Goal: Task Accomplishment & Management: Manage account settings

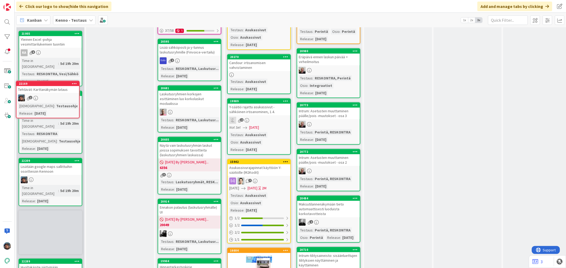
scroll to position [1232, 0]
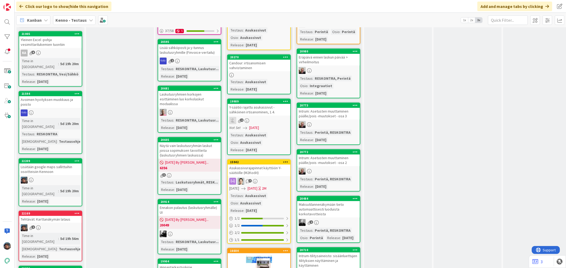
click at [66, 236] on div "5d 19h 56m" at bounding box center [69, 239] width 21 height 6
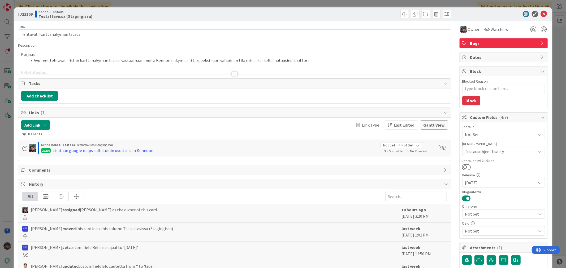
click at [232, 74] on div at bounding box center [235, 74] width 6 height 4
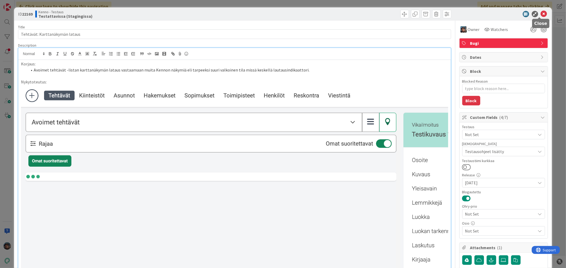
click at [540, 11] on icon at bounding box center [543, 14] width 6 height 6
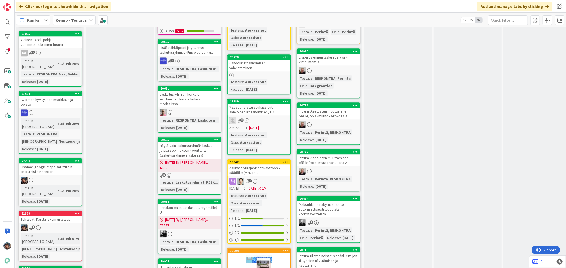
click at [54, 177] on div at bounding box center [50, 180] width 63 height 7
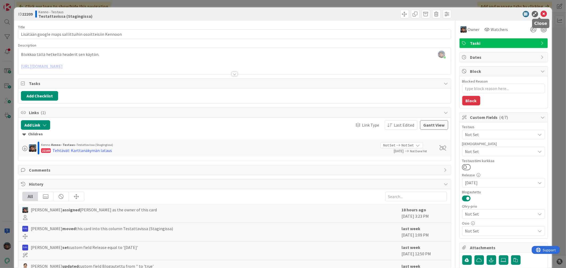
click at [540, 13] on icon at bounding box center [543, 14] width 6 height 6
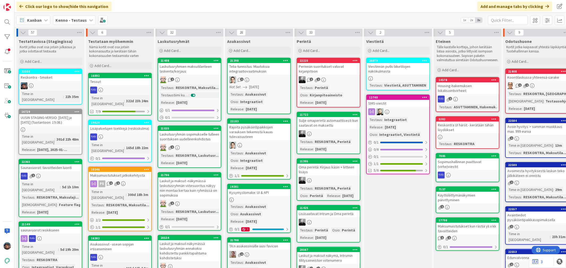
click at [65, 83] on div at bounding box center [50, 85] width 63 height 7
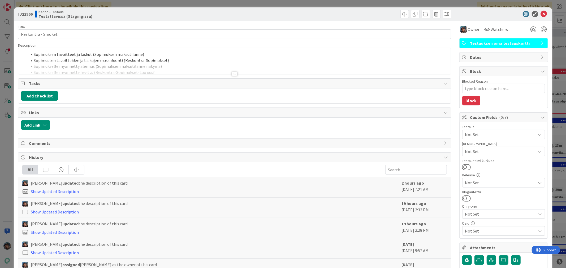
click at [232, 72] on div at bounding box center [235, 74] width 6 height 4
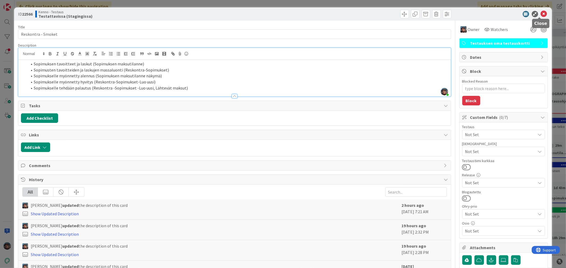
click at [540, 14] on icon at bounding box center [543, 14] width 6 height 6
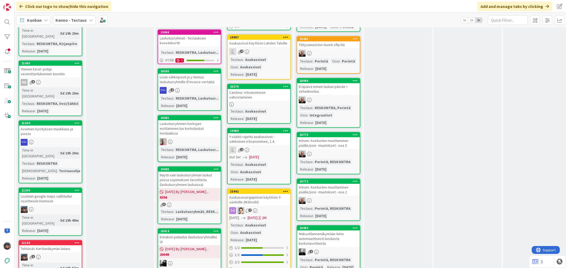
scroll to position [1208, 0]
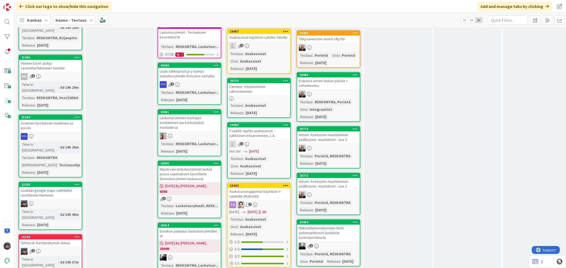
click at [67, 200] on div at bounding box center [50, 203] width 63 height 7
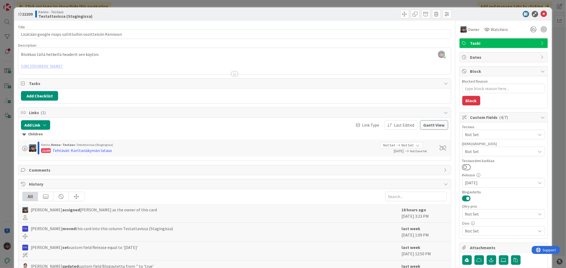
click at [232, 75] on div at bounding box center [235, 74] width 6 height 4
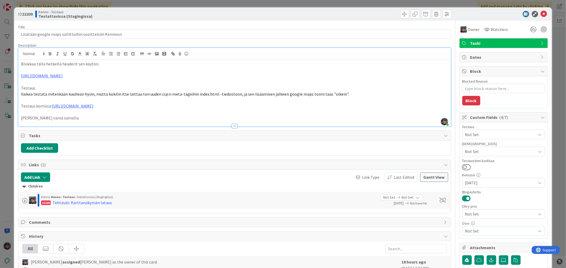
click at [76, 117] on p "Suljetaan tämä samalla." at bounding box center [234, 118] width 427 height 6
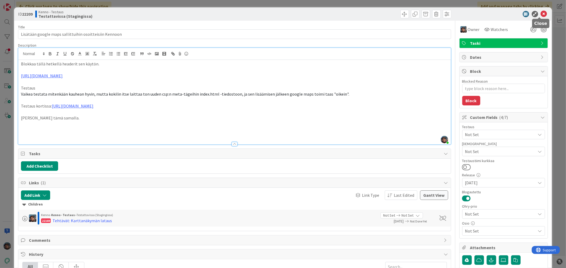
click at [541, 15] on icon at bounding box center [543, 14] width 6 height 6
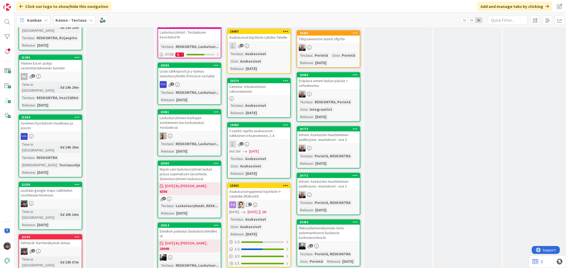
click at [62, 240] on div "Tehtävät: Karttanäkymän lataus" at bounding box center [50, 243] width 63 height 7
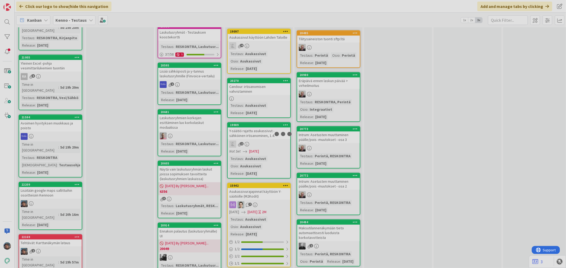
click at [62, 125] on div at bounding box center [283, 134] width 566 height 268
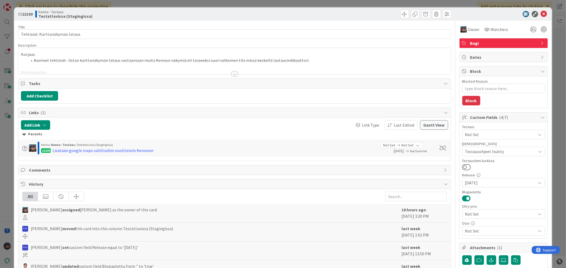
click at [232, 72] on div at bounding box center [235, 74] width 6 height 4
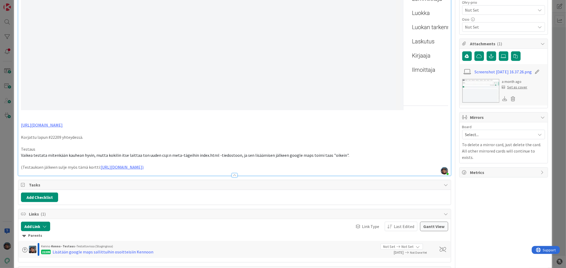
scroll to position [295, 0]
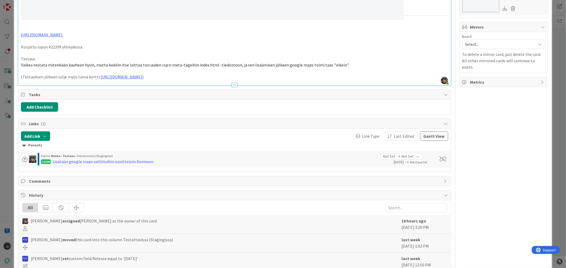
click at [328, 77] on p "(Testauksen jälkeen sulje myös tämä kortti: https://kanbanzone.io/b/zNAq4MXH/c/…" at bounding box center [234, 77] width 427 height 6
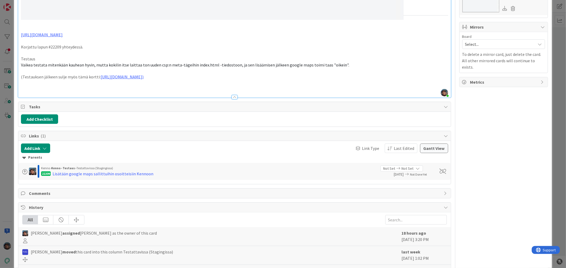
type textarea "x"
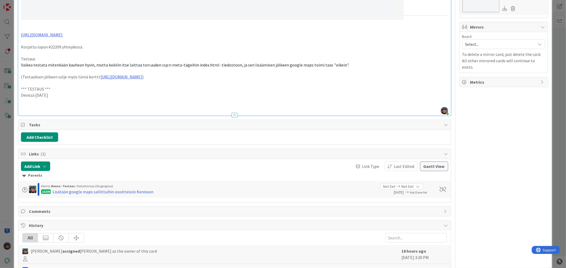
drag, startPoint x: 56, startPoint y: 93, endPoint x: 2, endPoint y: 86, distance: 54.5
click at [2, 86] on div "ID 22169 Kenno - Testaus Testattavissa (Stagingissa) Title 30 / 128 Tehtävät: K…" at bounding box center [283, 134] width 566 height 268
click at [34, 104] on p at bounding box center [234, 107] width 427 height 6
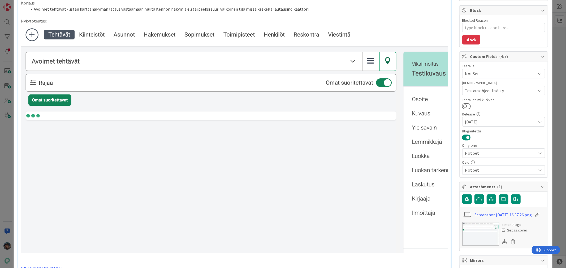
scroll to position [0, 0]
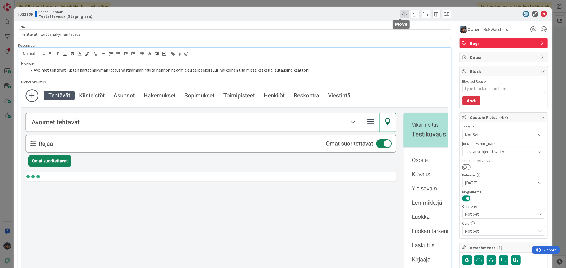
click at [400, 12] on span at bounding box center [404, 14] width 8 height 8
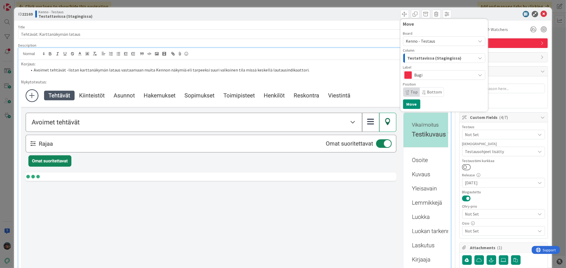
click at [414, 56] on span "Testattavissa (Stagingissa)" at bounding box center [434, 58] width 54 height 7
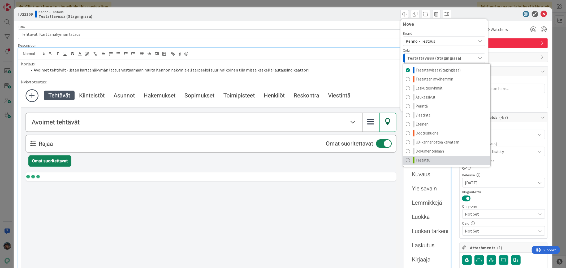
click at [422, 158] on span "Testattu" at bounding box center [423, 160] width 15 height 6
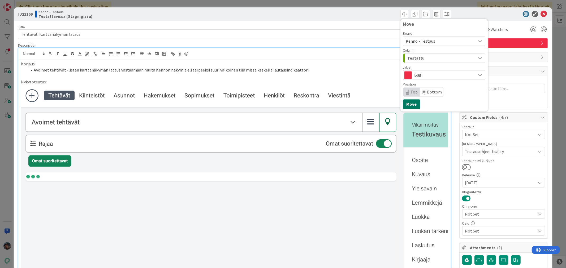
click at [409, 103] on button "Move" at bounding box center [411, 104] width 17 height 10
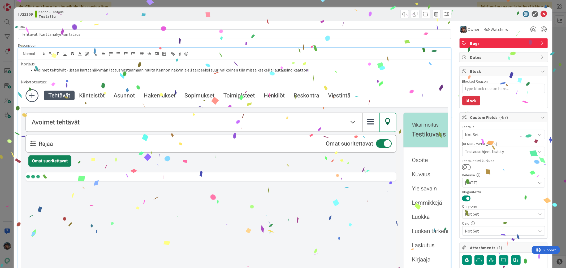
type textarea "x"
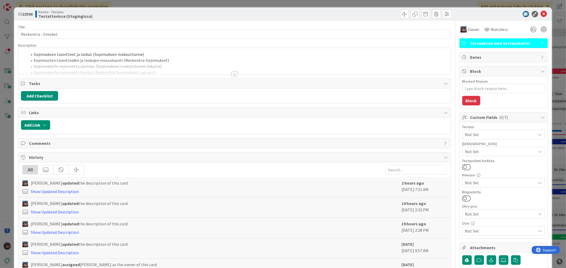
type textarea "x"
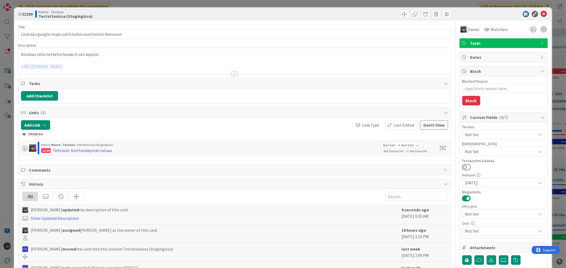
click at [232, 75] on div at bounding box center [235, 74] width 6 height 4
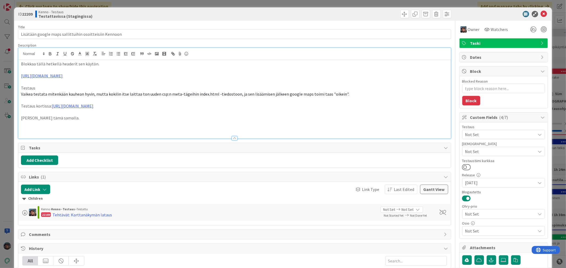
click at [33, 126] on p at bounding box center [234, 124] width 427 height 6
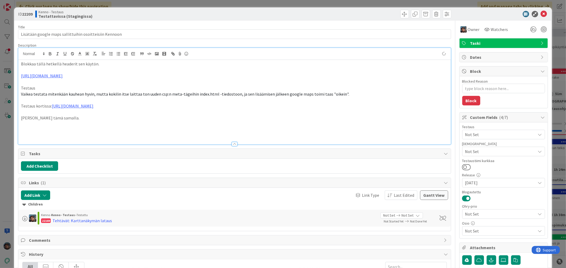
type textarea "x"
click at [400, 15] on span at bounding box center [404, 14] width 8 height 8
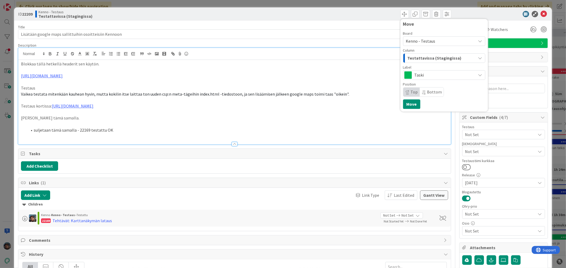
click at [420, 57] on span "Testattavissa (Stagingissa)" at bounding box center [434, 58] width 54 height 7
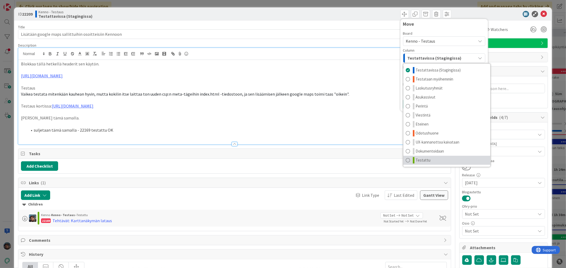
click at [422, 160] on span "Testattu" at bounding box center [423, 160] width 15 height 6
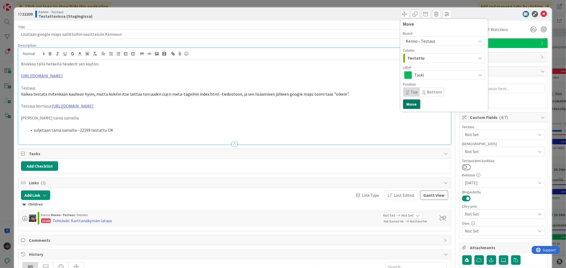
click at [411, 108] on button "Move" at bounding box center [411, 104] width 17 height 10
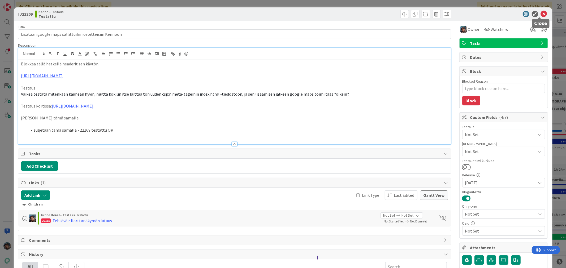
click at [540, 14] on icon at bounding box center [543, 14] width 6 height 6
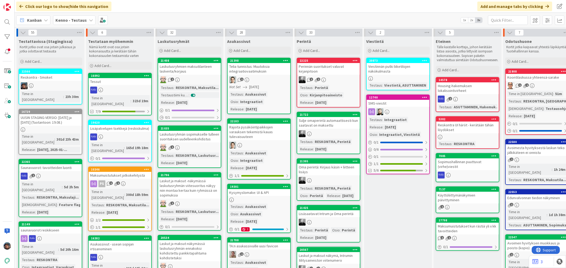
click at [352, 4] on div "Click our logo to show/hide this navigation Add and manage tabs by clicking" at bounding box center [290, 6] width 551 height 13
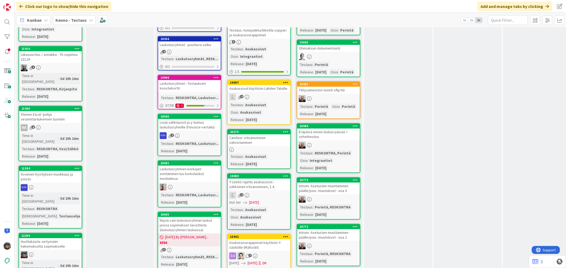
scroll to position [1149, 0]
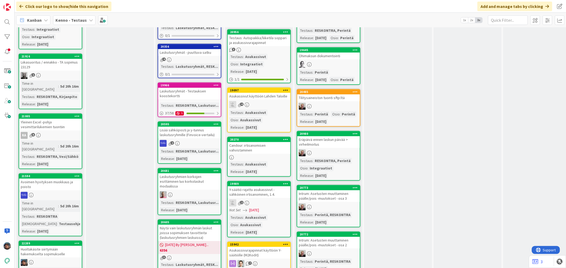
click at [53, 246] on div "Huoltakäsite siirtymään hakemukselta sopimukselle" at bounding box center [50, 252] width 63 height 12
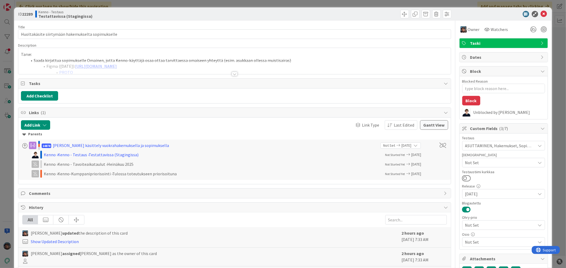
type textarea "x"
click at [232, 74] on div at bounding box center [235, 74] width 6 height 4
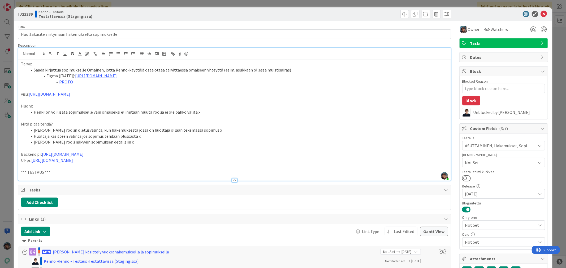
click at [55, 173] on p "*** TESTAUS ***" at bounding box center [234, 172] width 427 height 6
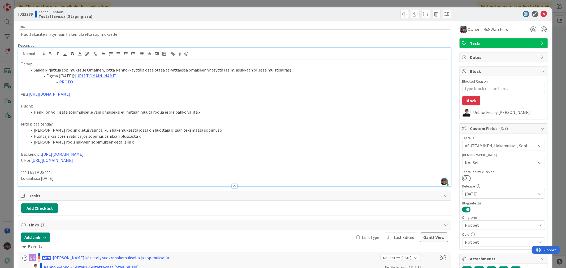
drag, startPoint x: 63, startPoint y: 177, endPoint x: 10, endPoint y: 166, distance: 54.1
click at [10, 166] on div "ID 22289 Kenno - Testaus Testattavissa (Stagingissa) Title 49 / 128 Huoltakäsit…" at bounding box center [283, 134] width 566 height 268
click at [49, 54] on icon "button" at bounding box center [50, 54] width 2 height 1
click at [67, 177] on p "Lokaalissa 2025-08-12" at bounding box center [234, 179] width 427 height 6
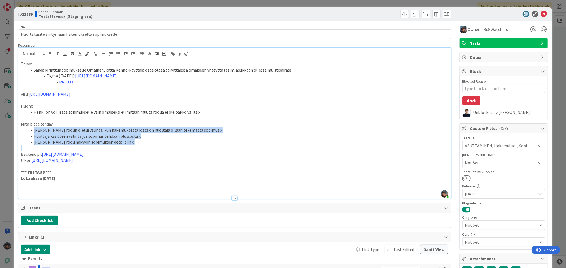
drag, startPoint x: 34, startPoint y: 130, endPoint x: 146, endPoint y: 146, distance: 113.0
click at [146, 146] on div "Tarve: Saada kirjattua sopimukselle Omainen, jotta Kenno-käyttäjä osaa ottaa ta…" at bounding box center [234, 129] width 432 height 139
copy ol "Huoltaja roolin oletusvalinta, kun hakemuksesta jossa on huoltaja ollaan tekemä…"
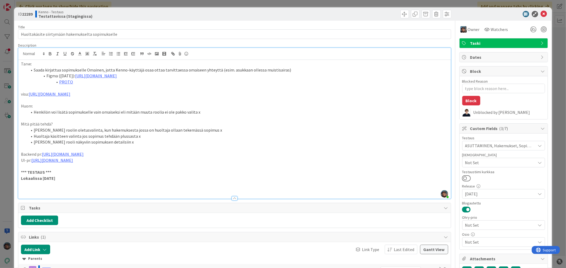
click at [36, 190] on p at bounding box center [234, 190] width 427 height 6
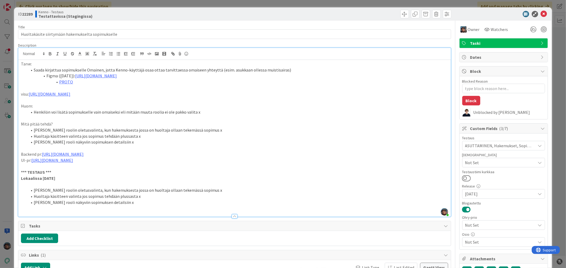
click at [118, 191] on li "Huoltaja roolin oletusvalinta, kun hakemuksesta jossa on huoltaja ollaan tekemä…" at bounding box center [237, 190] width 420 height 6
click at [208, 190] on li "Huoltaja roolin oletusvalinta, kun hakemuksesta, jossa on huoltaja ollaan tekem…" at bounding box center [237, 190] width 420 height 6
click at [78, 197] on li "Huoltaja käsitteen valinta jos sopimus tehdään plussasta x" at bounding box center [237, 197] width 420 height 6
drag, startPoint x: 136, startPoint y: 197, endPoint x: 145, endPoint y: 198, distance: 8.8
click at [144, 198] on li "Huoltaja käsitteen valinta, jos sopimus tehdään plussasta x" at bounding box center [237, 197] width 420 height 6
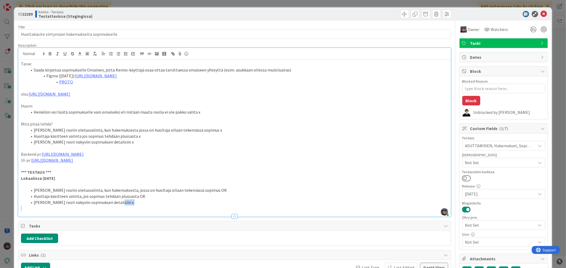
drag, startPoint x: 114, startPoint y: 203, endPoint x: 146, endPoint y: 183, distance: 38.0
click at [133, 205] on li "Huoltaja rooli näkyviin sopimuksen detailsiin x" at bounding box center [237, 203] width 420 height 6
click at [400, 12] on span at bounding box center [404, 14] width 8 height 8
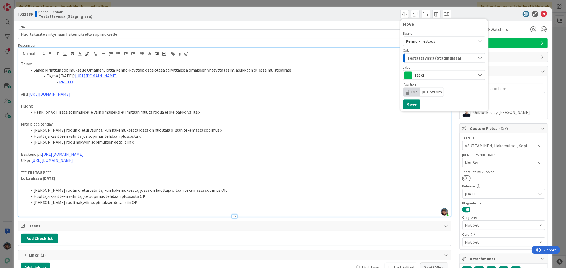
click at [424, 59] on span "Testattavissa (Stagingissa)" at bounding box center [434, 58] width 54 height 7
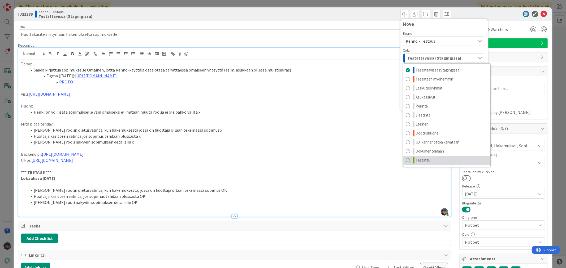
click at [430, 163] on link "Testattu" at bounding box center [446, 160] width 87 height 9
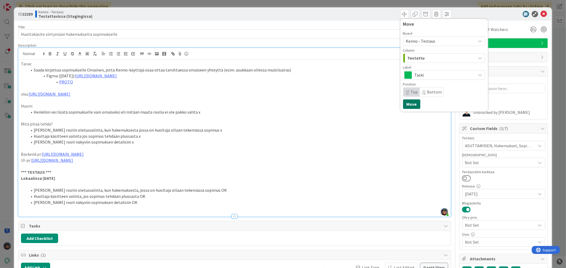
click at [405, 105] on button "Move" at bounding box center [411, 104] width 17 height 10
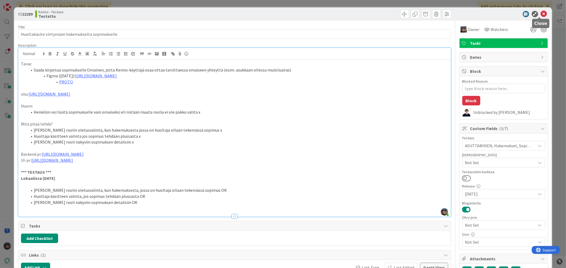
click at [540, 13] on icon at bounding box center [543, 14] width 6 height 6
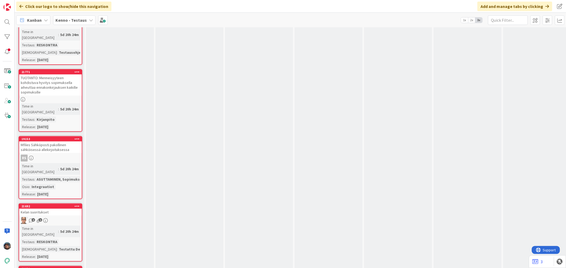
scroll to position [1827, 0]
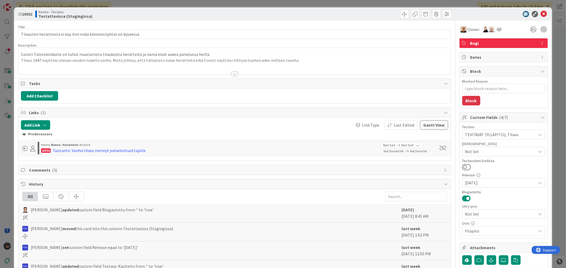
click at [231, 71] on div at bounding box center [234, 68] width 432 height 14
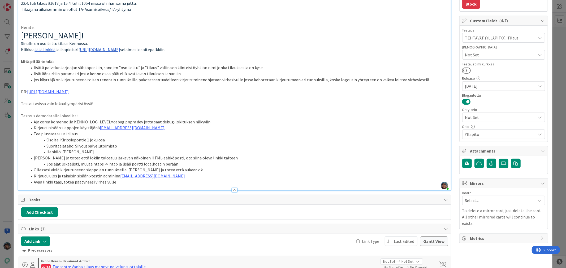
scroll to position [118, 0]
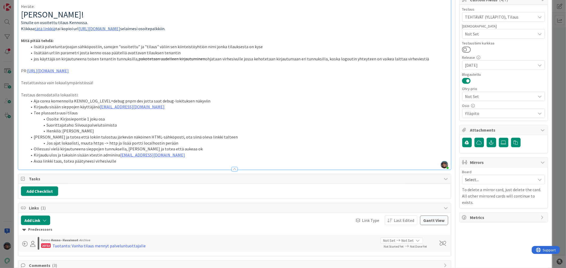
drag, startPoint x: 415, startPoint y: 90, endPoint x: 347, endPoint y: 113, distance: 71.4
click at [347, 113] on li "Tee plussasta uusi tilaus" at bounding box center [237, 113] width 420 height 6
click at [348, 113] on li "Tee plussasta uusi tilaus" at bounding box center [237, 113] width 420 height 6
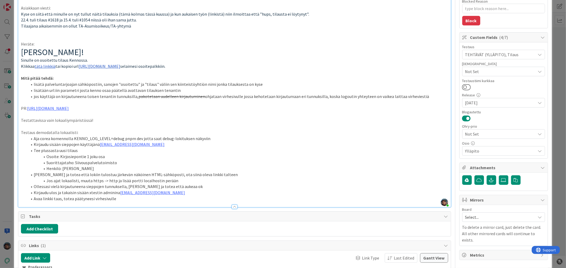
scroll to position [0, 0]
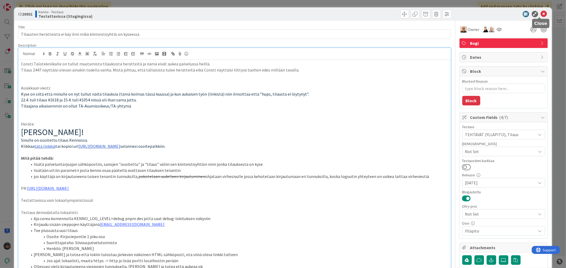
click at [540, 13] on icon at bounding box center [543, 14] width 6 height 6
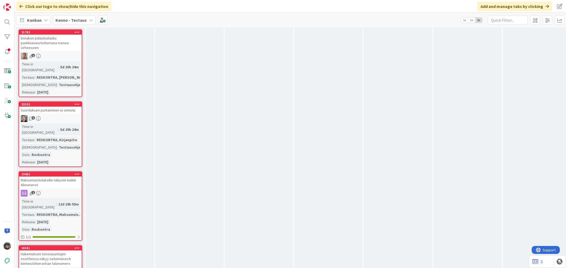
scroll to position [2122, 0]
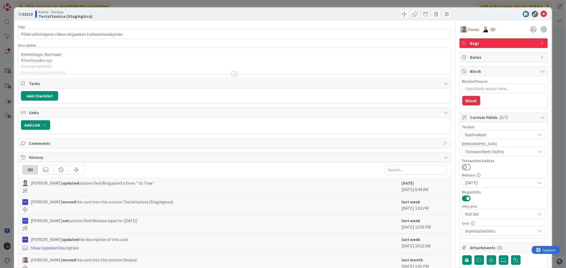
type textarea "x"
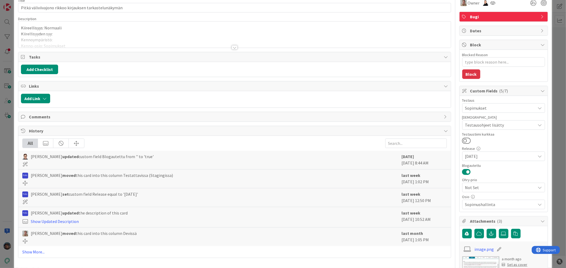
scroll to position [118, 0]
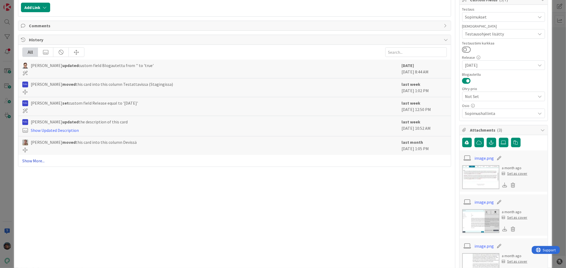
click at [39, 161] on link "Show More..." at bounding box center [234, 161] width 424 height 6
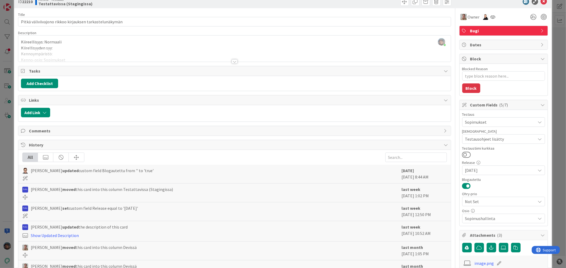
scroll to position [0, 0]
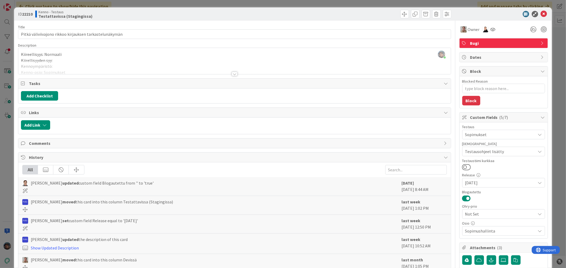
click at [232, 73] on div at bounding box center [235, 74] width 6 height 4
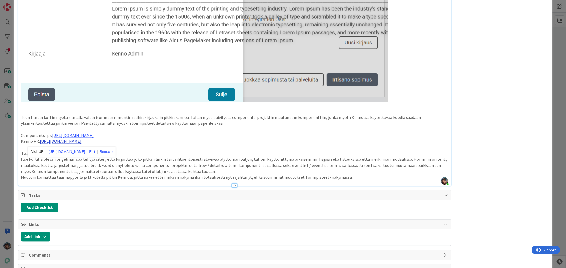
scroll to position [825, 0]
